Goal: Task Accomplishment & Management: Manage account settings

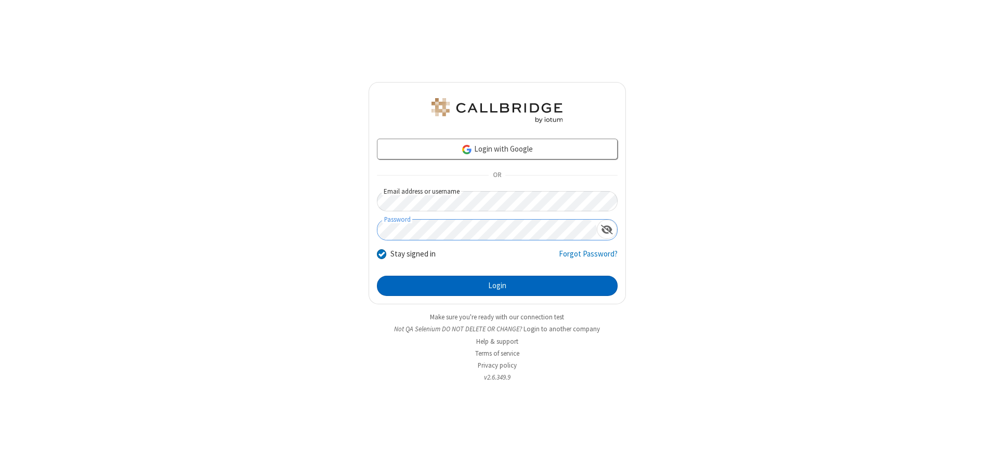
click at [497, 286] on button "Login" at bounding box center [497, 286] width 241 height 21
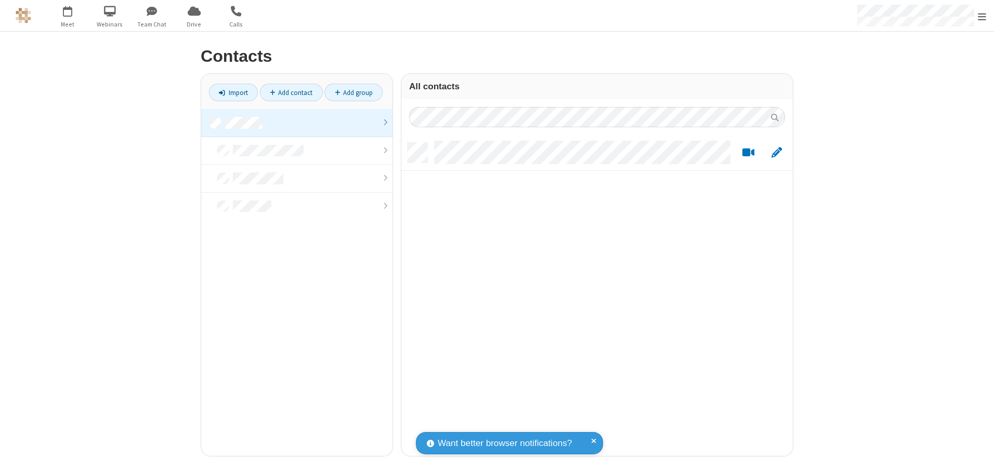
scroll to position [313, 383]
click at [297, 123] on link at bounding box center [296, 123] width 191 height 28
click at [291, 92] on link "Add contact" at bounding box center [291, 93] width 63 height 18
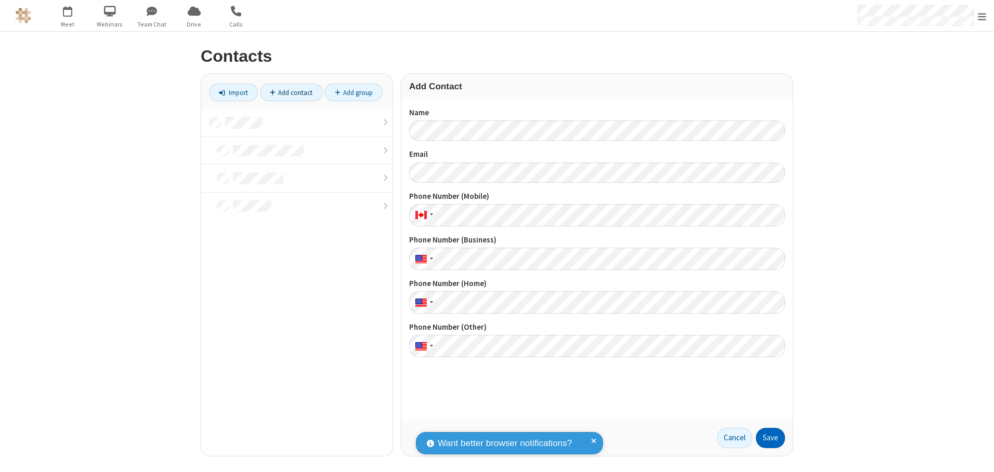
click at [770, 438] on button "Save" at bounding box center [770, 438] width 29 height 21
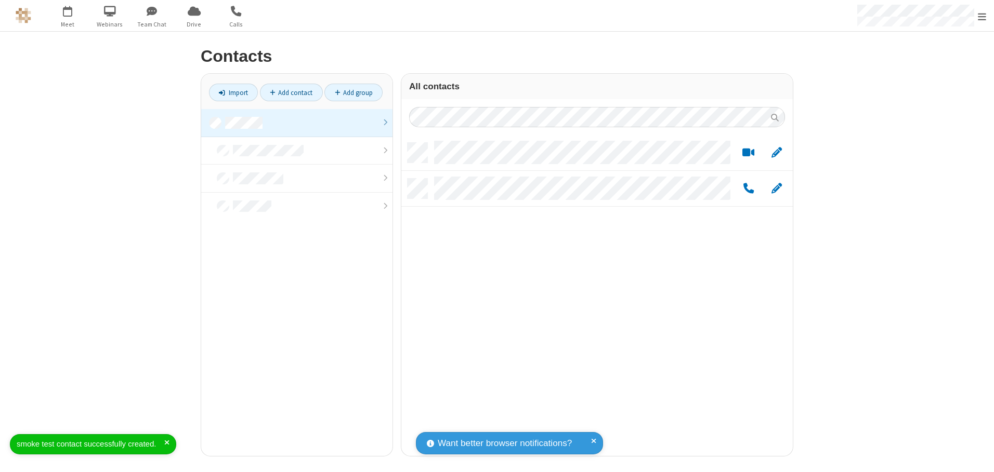
scroll to position [313, 383]
click at [291, 92] on link "Add contact" at bounding box center [291, 93] width 63 height 18
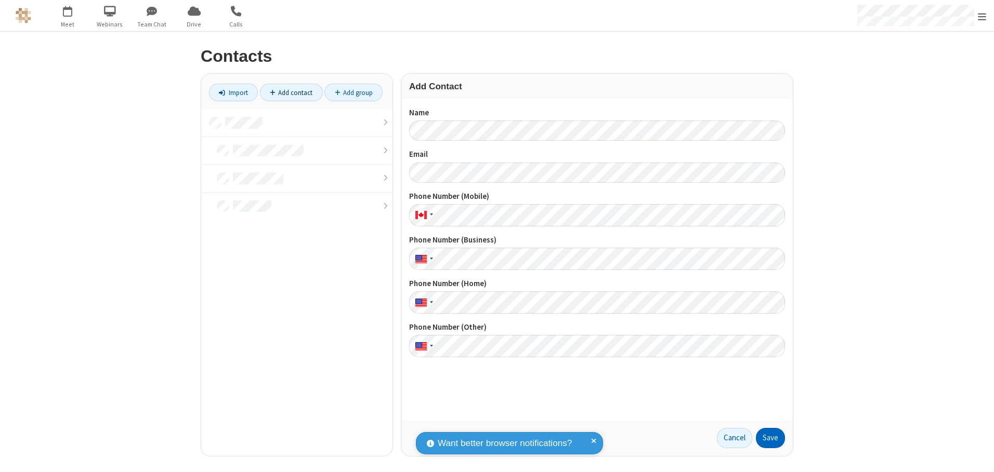
click at [770, 438] on button "Save" at bounding box center [770, 438] width 29 height 21
